Goal: Transaction & Acquisition: Purchase product/service

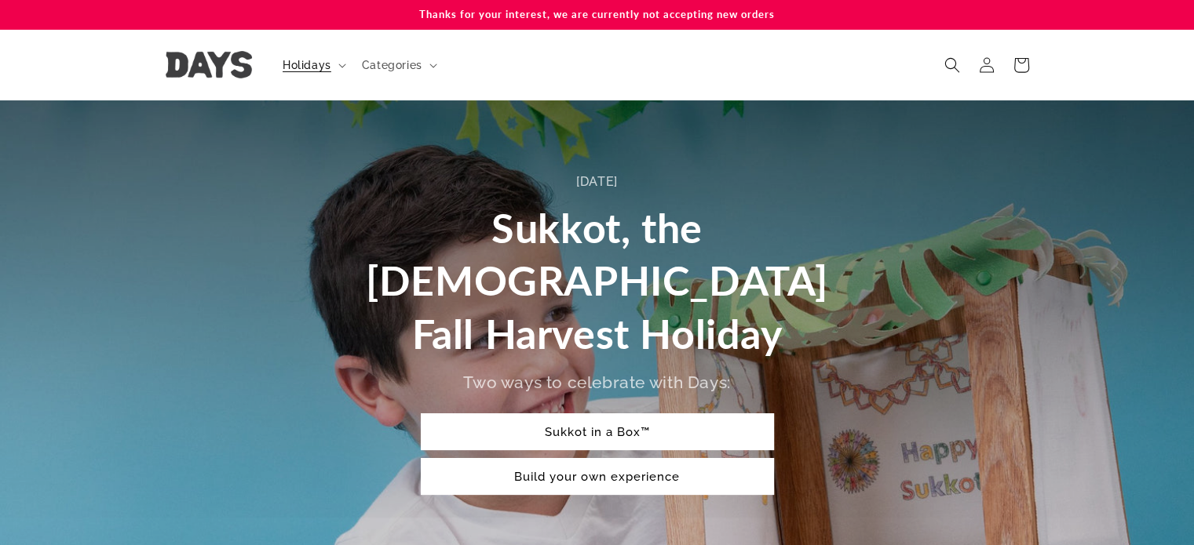
click at [687, 414] on link "Sukkot in a Box™" at bounding box center [597, 432] width 353 height 37
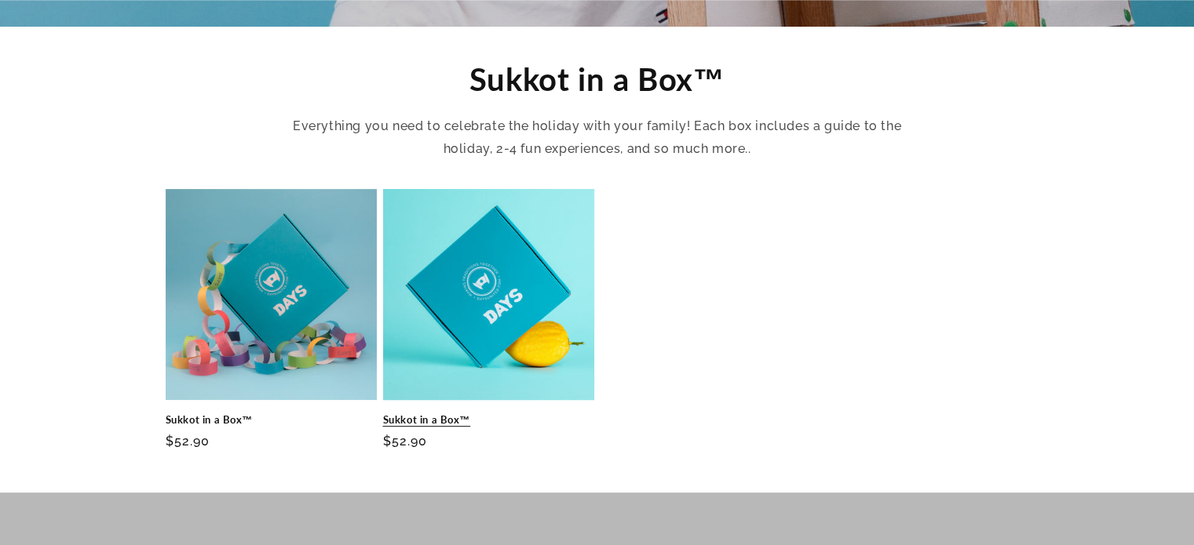
click at [464, 414] on link "Sukkot in a Box™" at bounding box center [488, 420] width 211 height 13
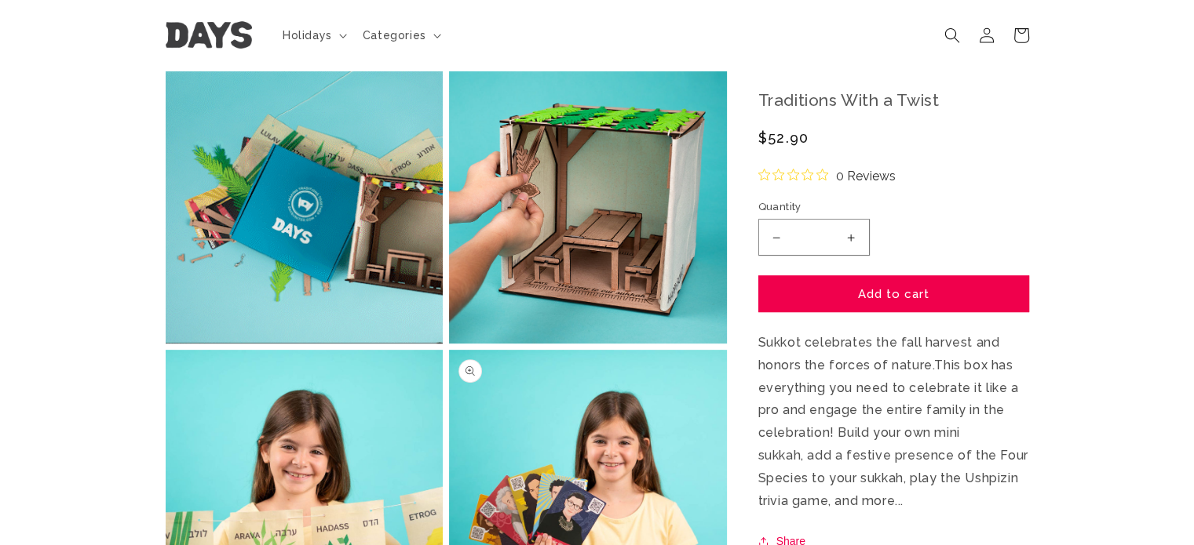
scroll to position [628, 0]
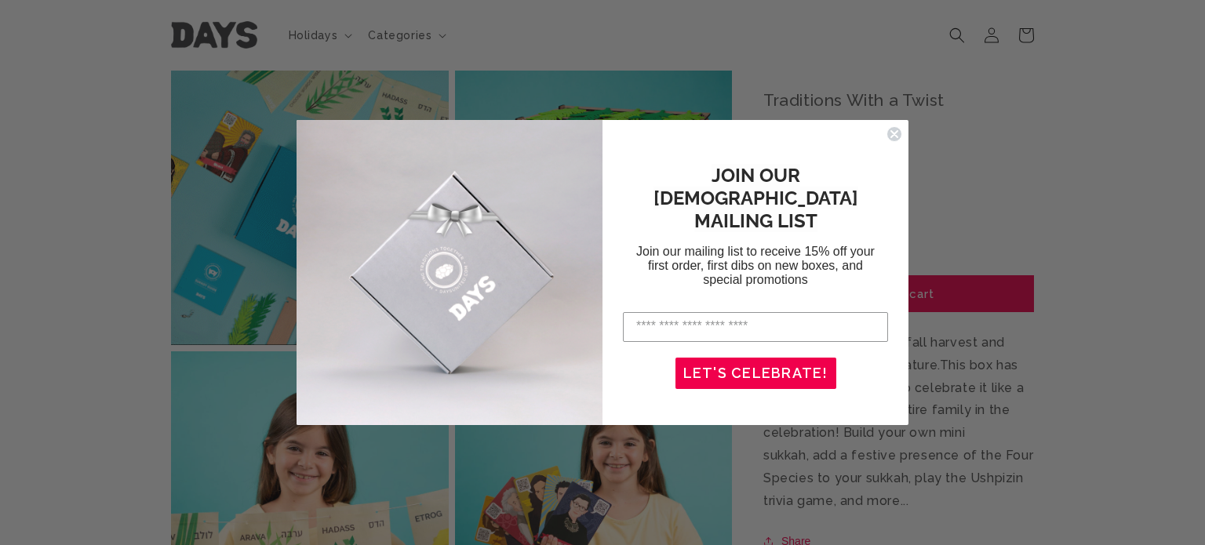
click at [898, 131] on icon "Close dialog" at bounding box center [895, 134] width 6 height 6
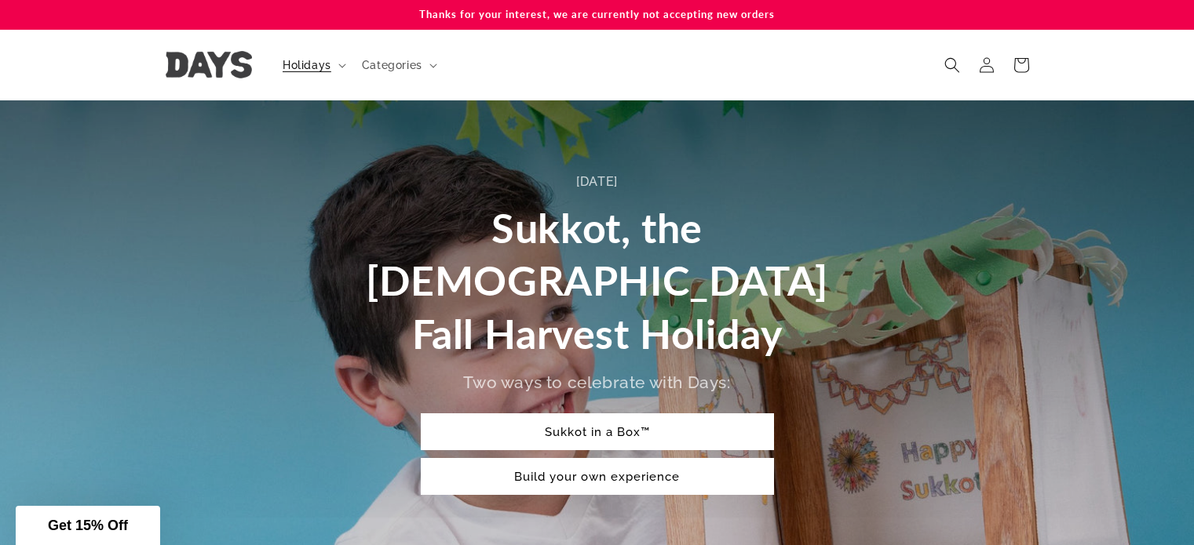
scroll to position [539, 0]
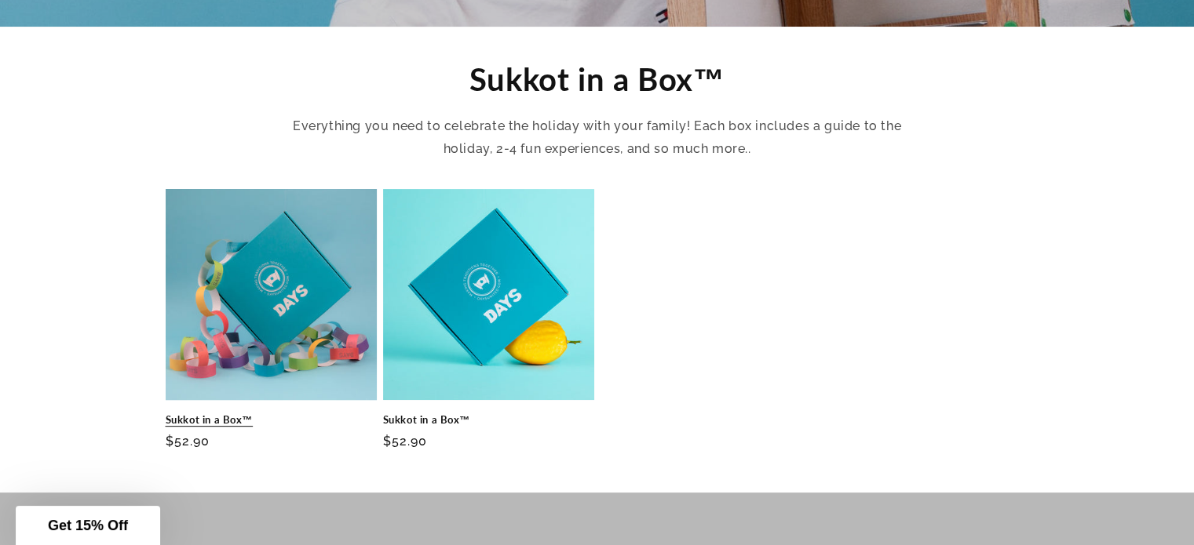
click at [232, 414] on link "Sukkot in a Box™" at bounding box center [271, 420] width 211 height 13
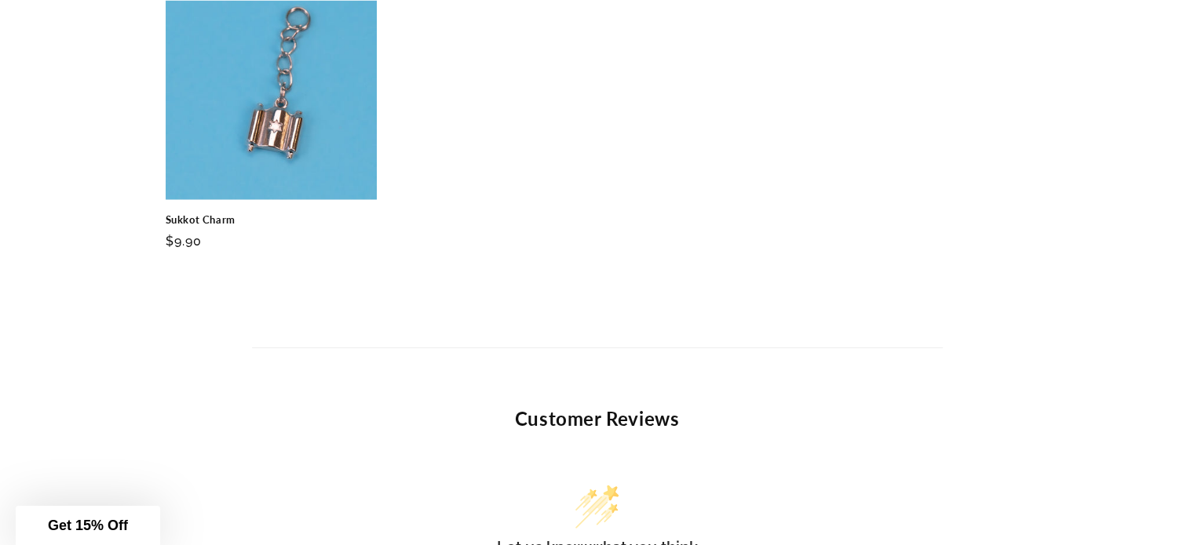
scroll to position [3688, 0]
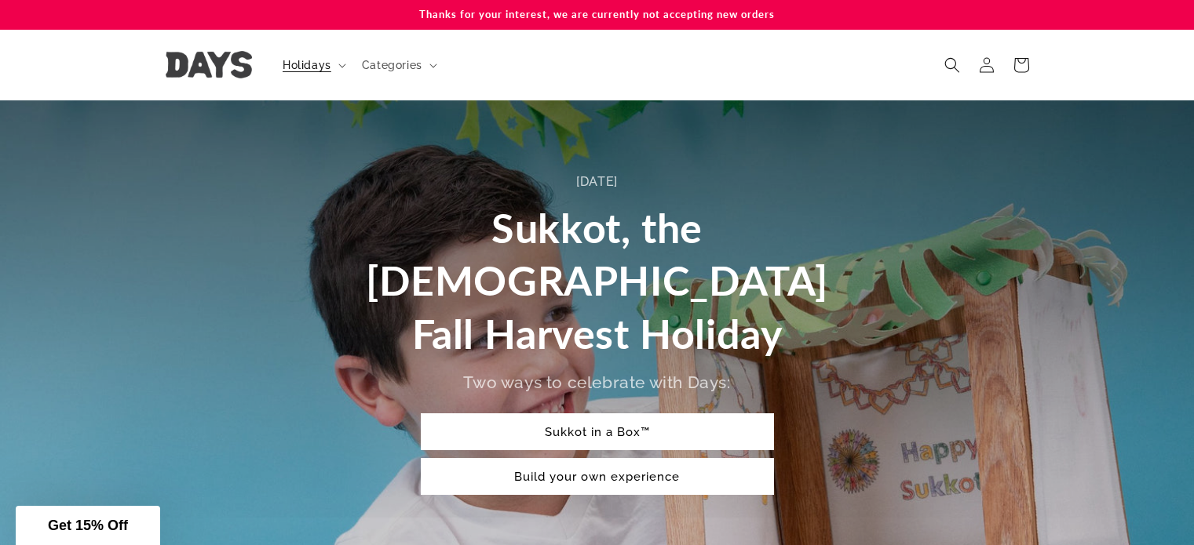
scroll to position [539, 0]
